Goal: Task Accomplishment & Management: Use online tool/utility

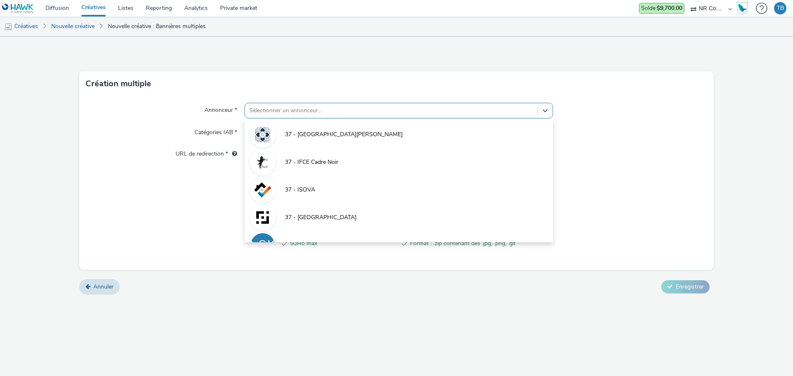
click at [327, 110] on div at bounding box center [391, 111] width 284 height 10
click at [316, 94] on div "Création multiple" at bounding box center [396, 83] width 634 height 25
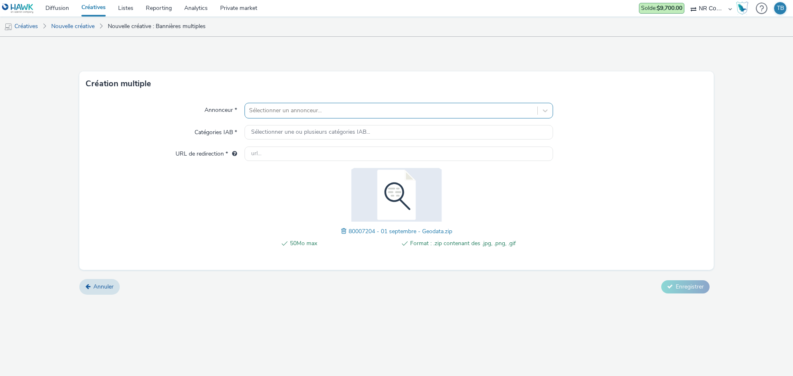
click at [347, 118] on div "Sélectionner un annonceur..." at bounding box center [398, 111] width 308 height 16
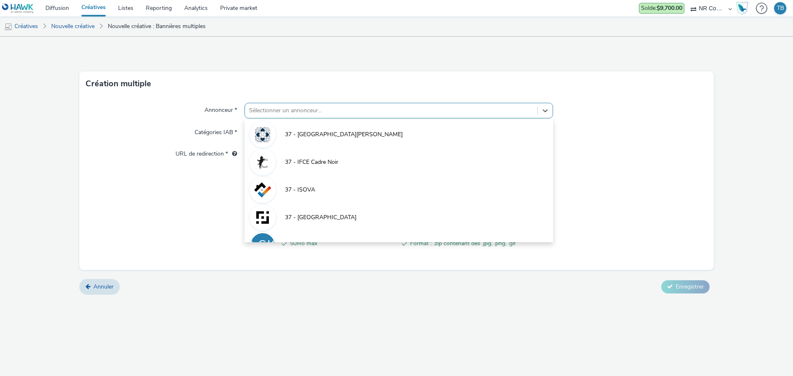
type input "m"
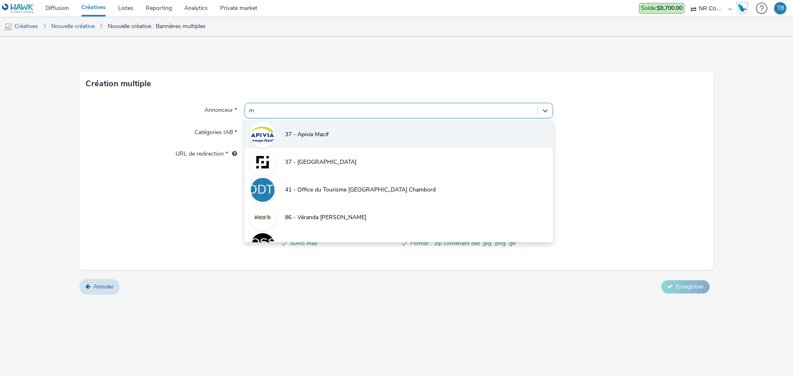
click at [343, 129] on li "37 - Apivia Macif" at bounding box center [398, 134] width 308 height 28
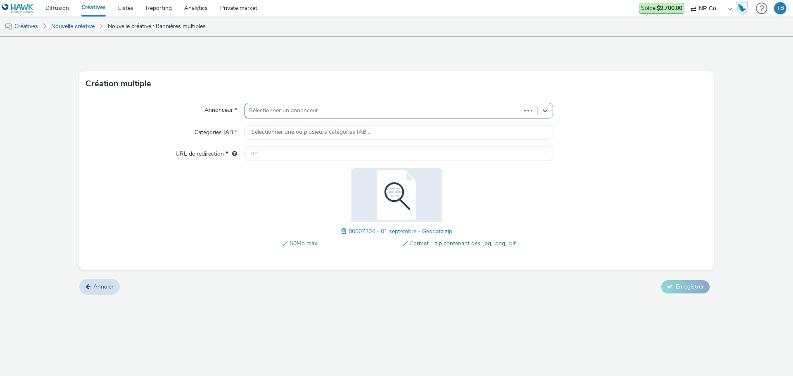
type input "http://www.macif.fr"
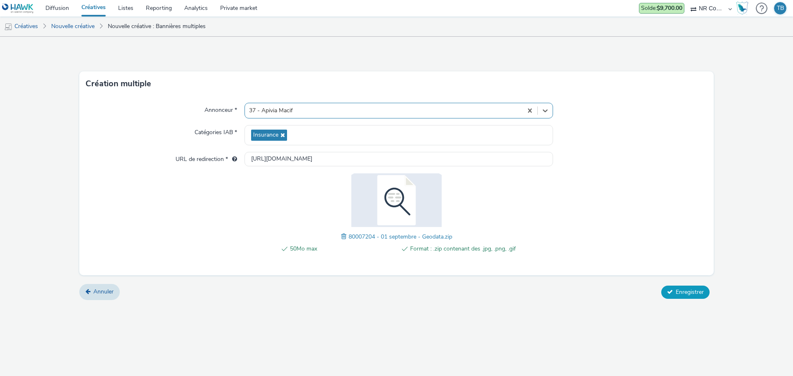
click at [680, 295] on span "Enregistrer" at bounding box center [689, 292] width 28 height 8
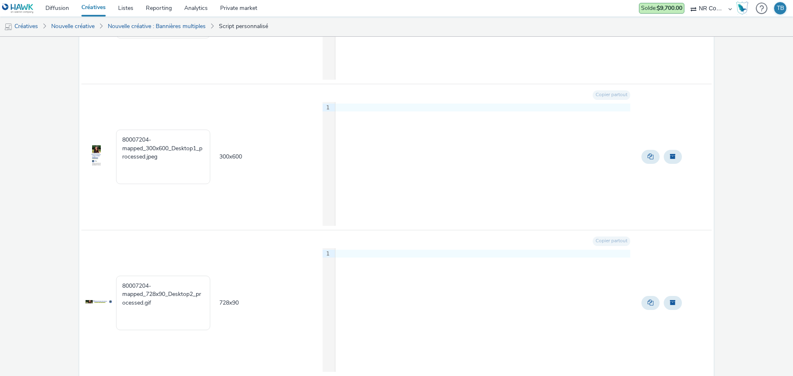
scroll to position [375, 0]
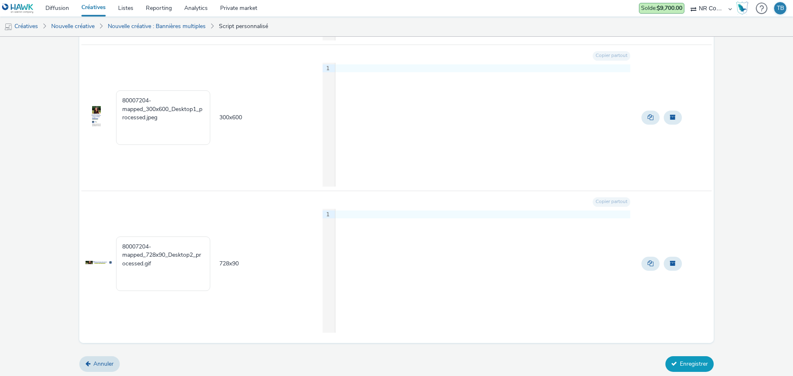
click at [687, 367] on button "Enregistrer" at bounding box center [689, 364] width 48 height 16
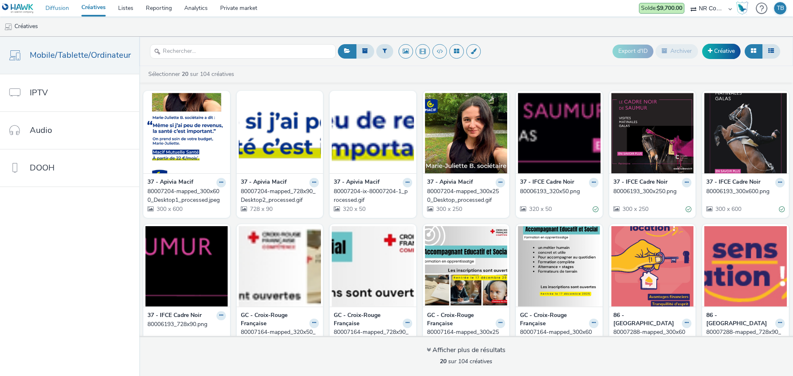
click at [70, 6] on link "Diffusion" at bounding box center [57, 8] width 36 height 17
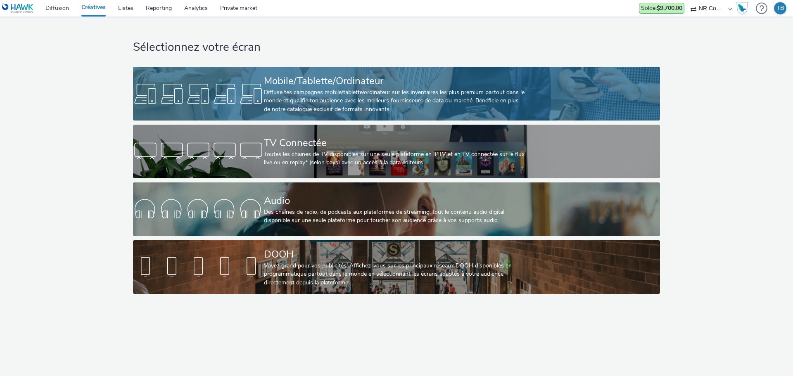
click at [336, 68] on div "Mobile/Tablette/Ordinateur Diffuse tes campagnes mobile/tablette/ordinateur sur…" at bounding box center [395, 94] width 262 height 54
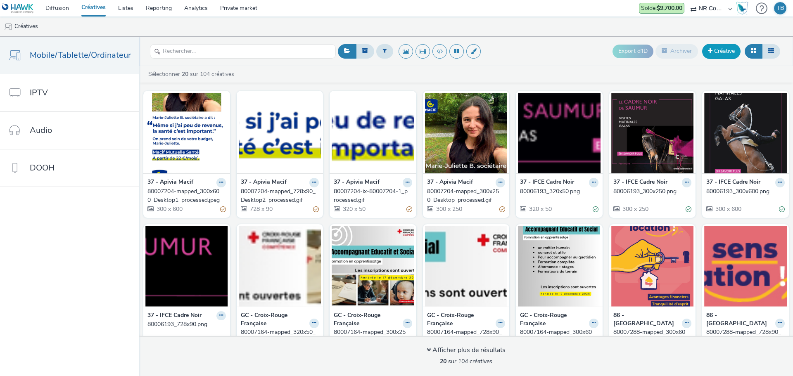
click at [715, 55] on link "Créative" at bounding box center [721, 51] width 38 height 15
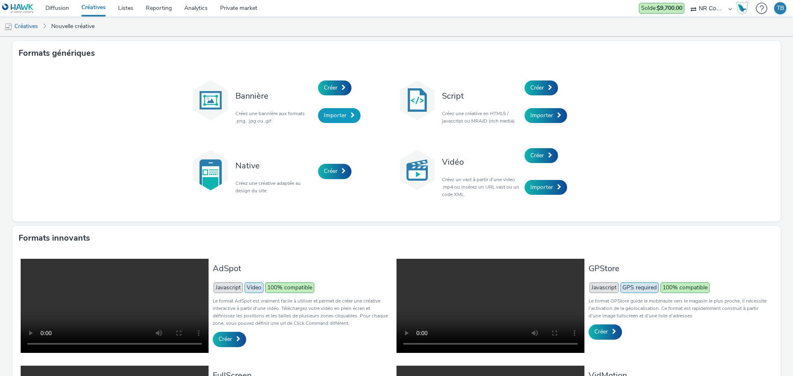
click at [331, 112] on span "Importer" at bounding box center [335, 115] width 23 height 8
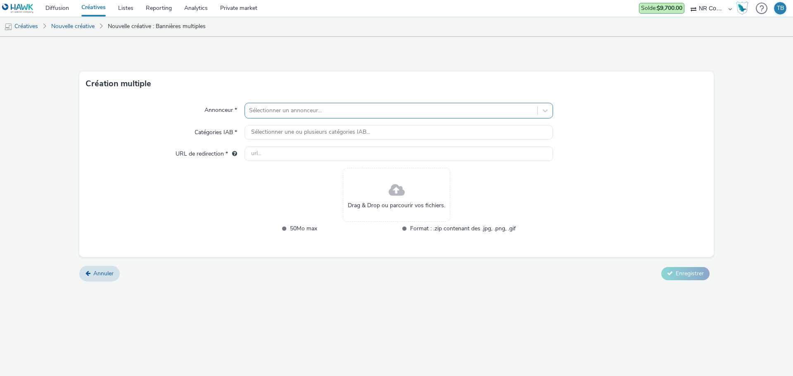
click at [304, 110] on div at bounding box center [391, 111] width 284 height 10
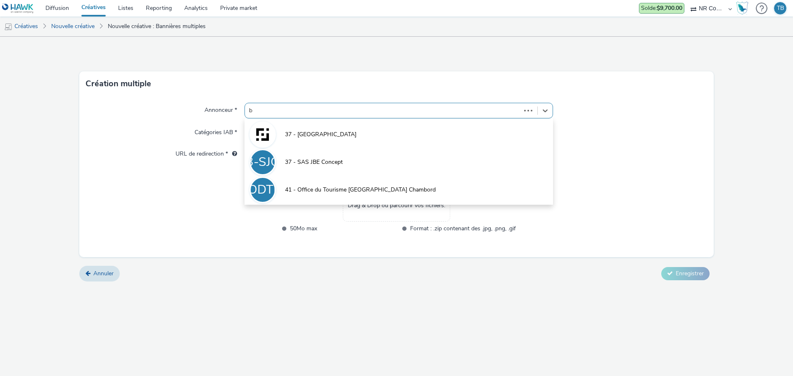
type input "br"
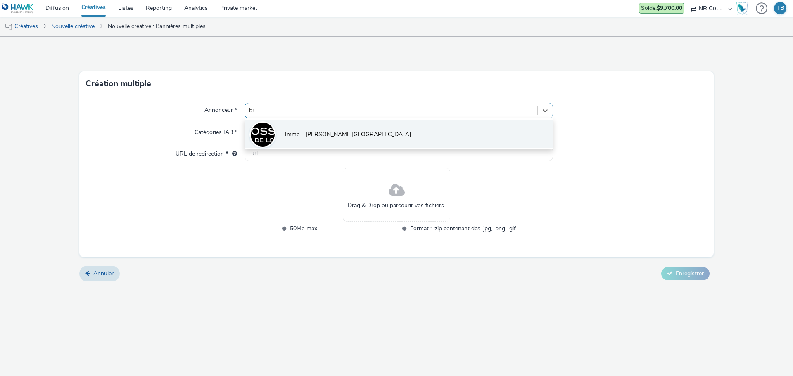
click at [326, 127] on li "Immo - [PERSON_NAME][GEOGRAPHIC_DATA]" at bounding box center [398, 134] width 308 height 28
type input "[URL][DOMAIN_NAME]"
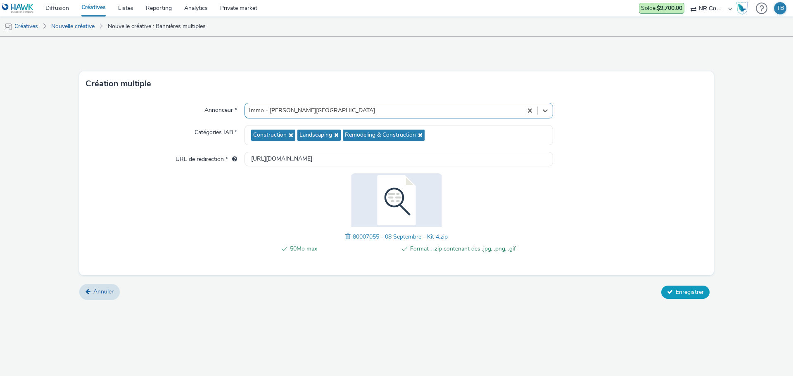
click at [693, 292] on span "Enregistrer" at bounding box center [689, 292] width 28 height 8
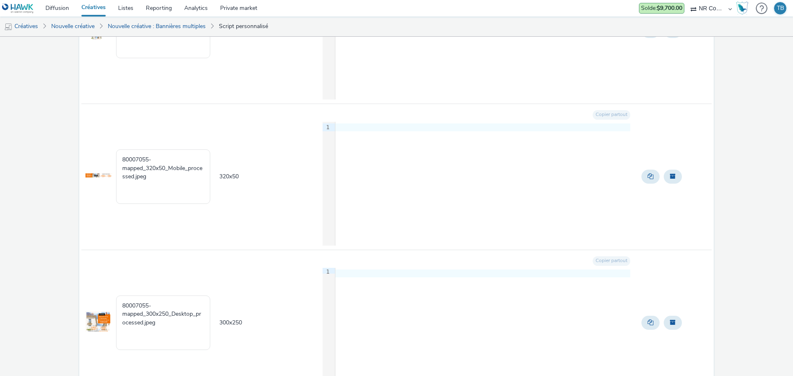
scroll to position [375, 0]
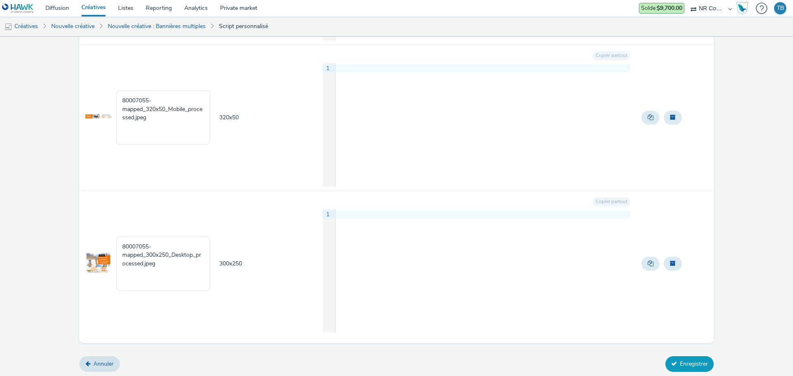
click at [682, 366] on button "Enregistrer" at bounding box center [689, 364] width 48 height 16
